Goal: Check status: Check status

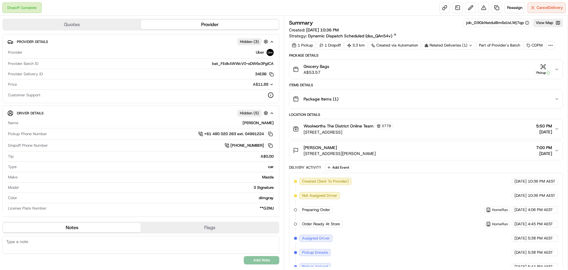
scroll to position [94, 0]
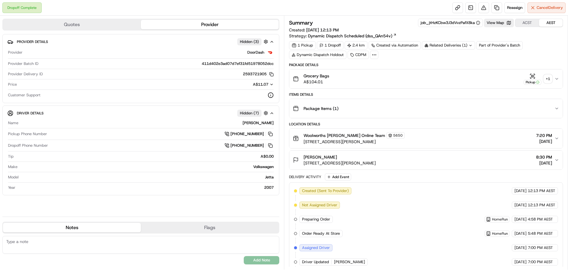
click at [545, 80] on div "+ 1" at bounding box center [548, 79] width 8 height 8
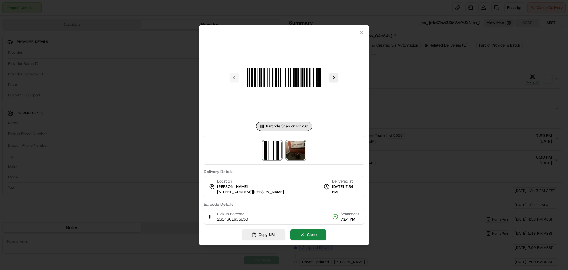
click at [300, 150] on img at bounding box center [295, 150] width 19 height 19
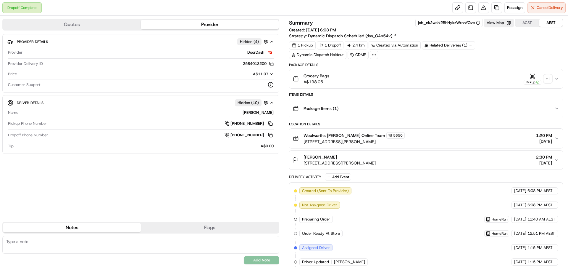
click at [550, 79] on div "+ 1" at bounding box center [548, 79] width 8 height 8
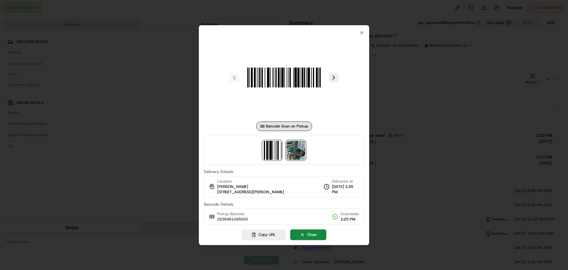
click at [296, 148] on img at bounding box center [295, 150] width 19 height 19
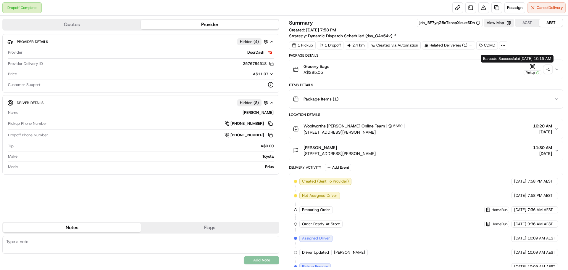
click at [547, 70] on div "+ 1" at bounding box center [548, 69] width 8 height 8
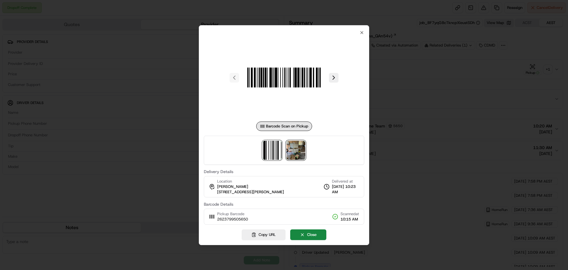
click at [299, 154] on img at bounding box center [295, 150] width 19 height 19
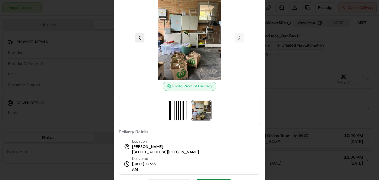
drag, startPoint x: 132, startPoint y: 153, endPoint x: 205, endPoint y: 152, distance: 73.1
click at [199, 152] on span "[STREET_ADDRESS][PERSON_NAME]" at bounding box center [165, 151] width 67 height 5
copy span "[STREET_ADDRESS][PERSON_NAME]"
